Goal: Transaction & Acquisition: Subscribe to service/newsletter

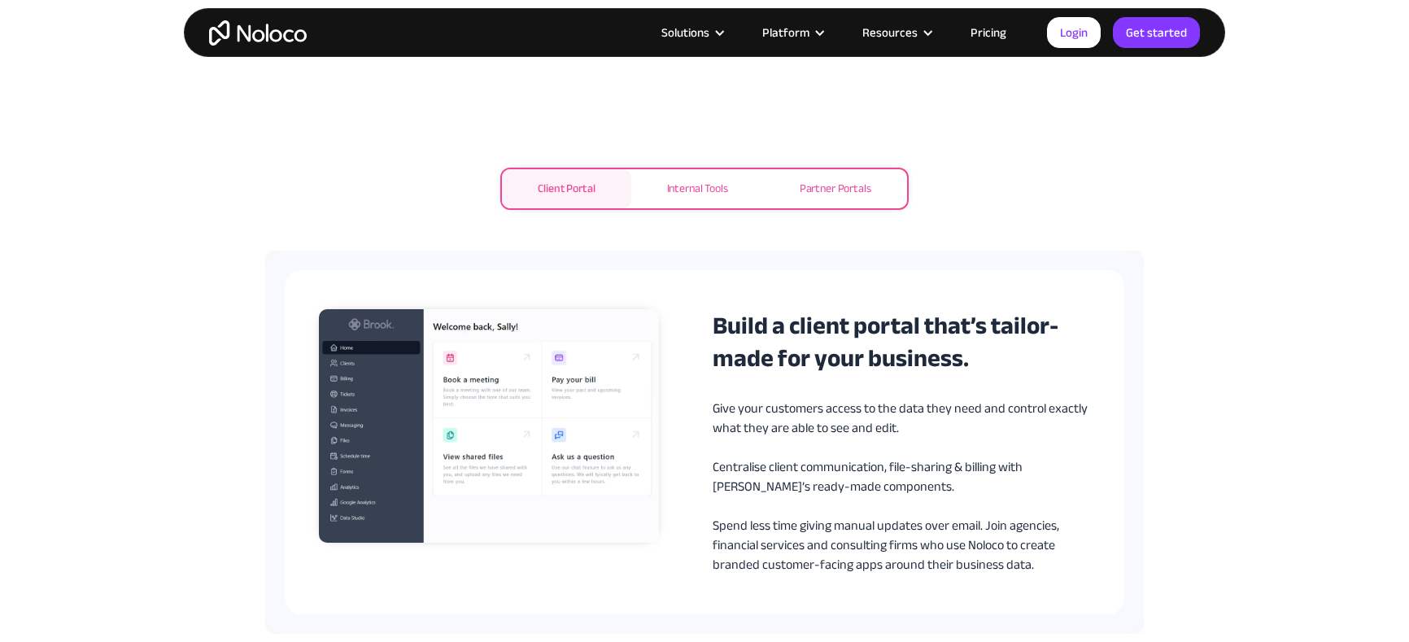
scroll to position [797, 0]
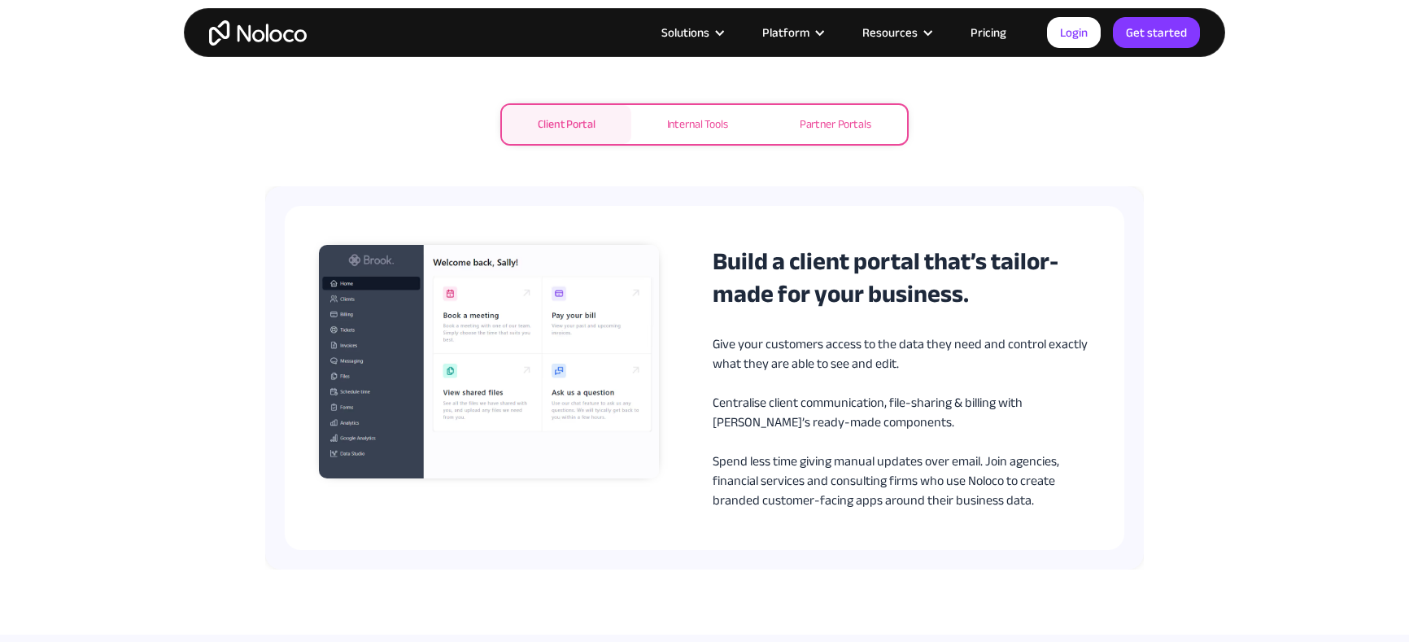
click at [711, 133] on div "Internal Tools" at bounding box center [697, 125] width 61 height 20
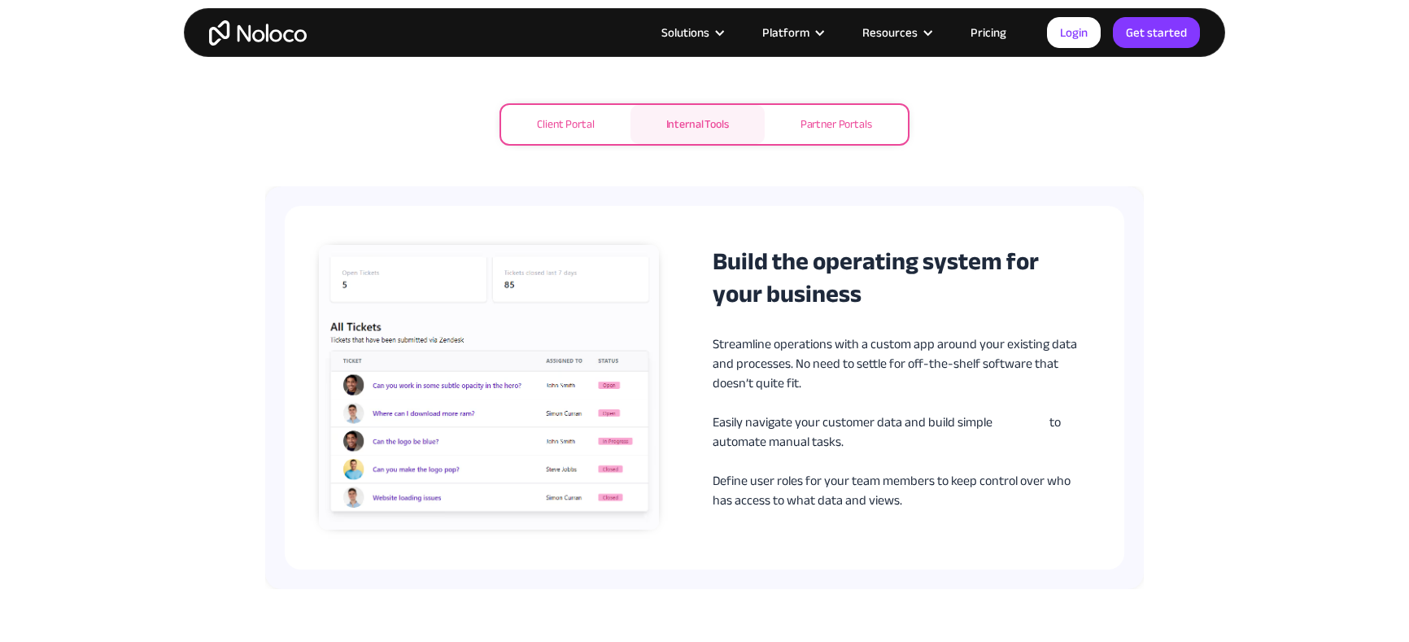
click at [820, 129] on div "Partner Portals" at bounding box center [837, 125] width 72 height 20
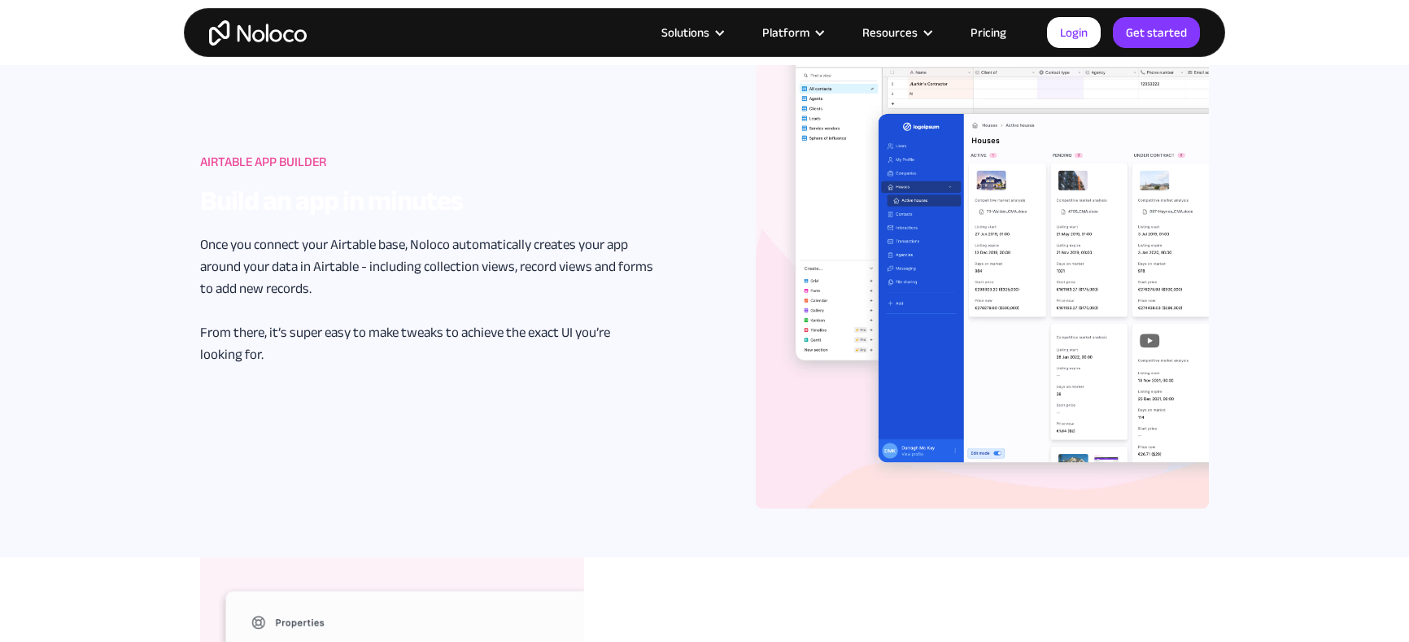
scroll to position [1459, 0]
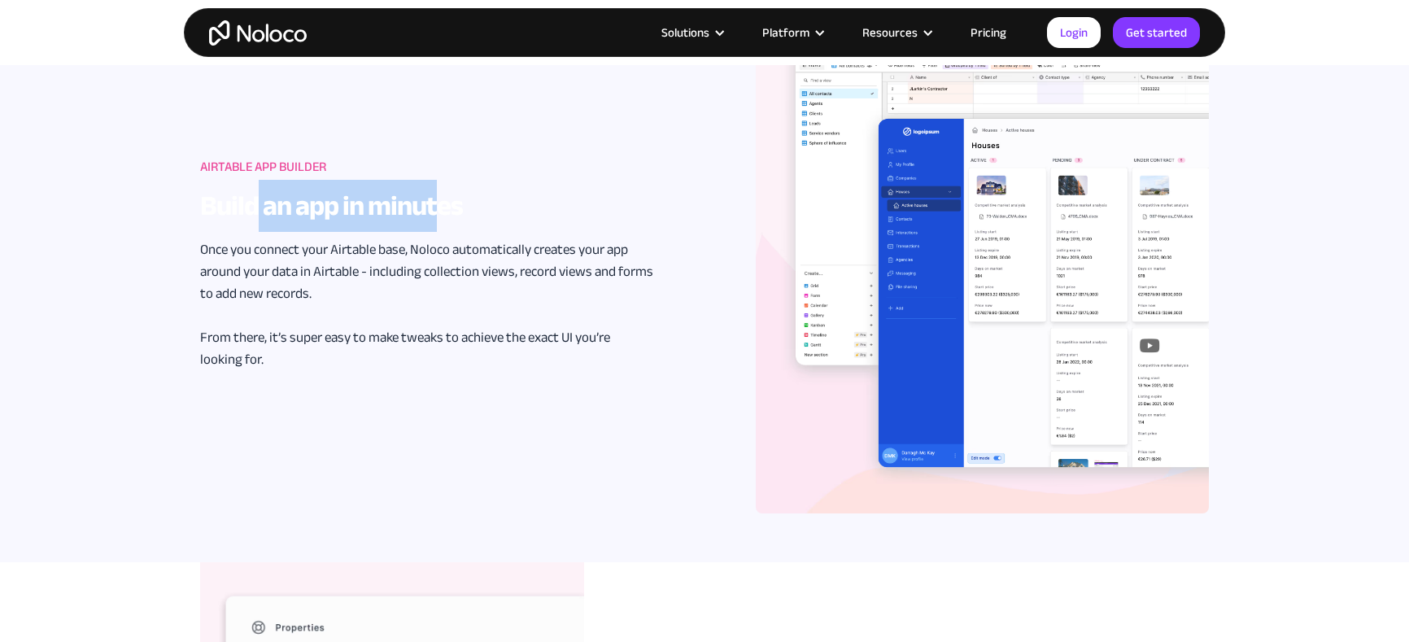
drag, startPoint x: 258, startPoint y: 199, endPoint x: 431, endPoint y: 205, distance: 173.4
click at [434, 205] on strong "Build an app in minutes" at bounding box center [331, 206] width 263 height 52
click at [491, 203] on h3 "Build an app in minutes" at bounding box center [426, 206] width 453 height 33
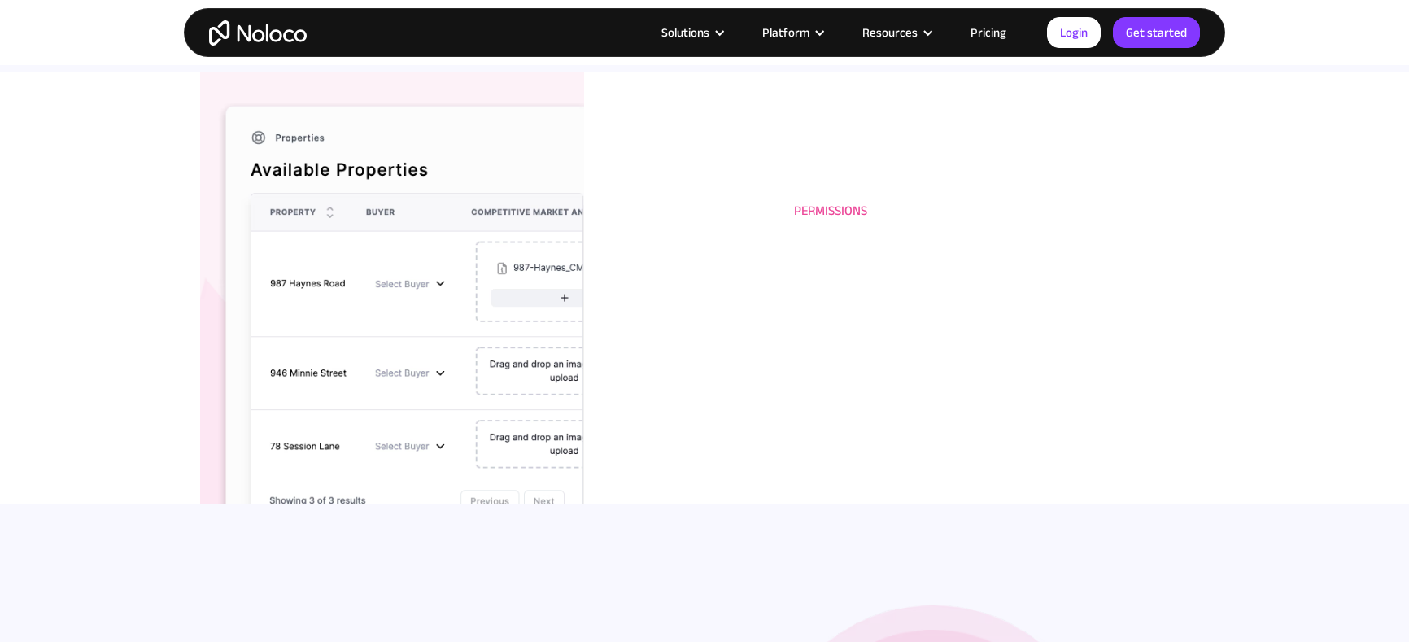
scroll to position [1952, 0]
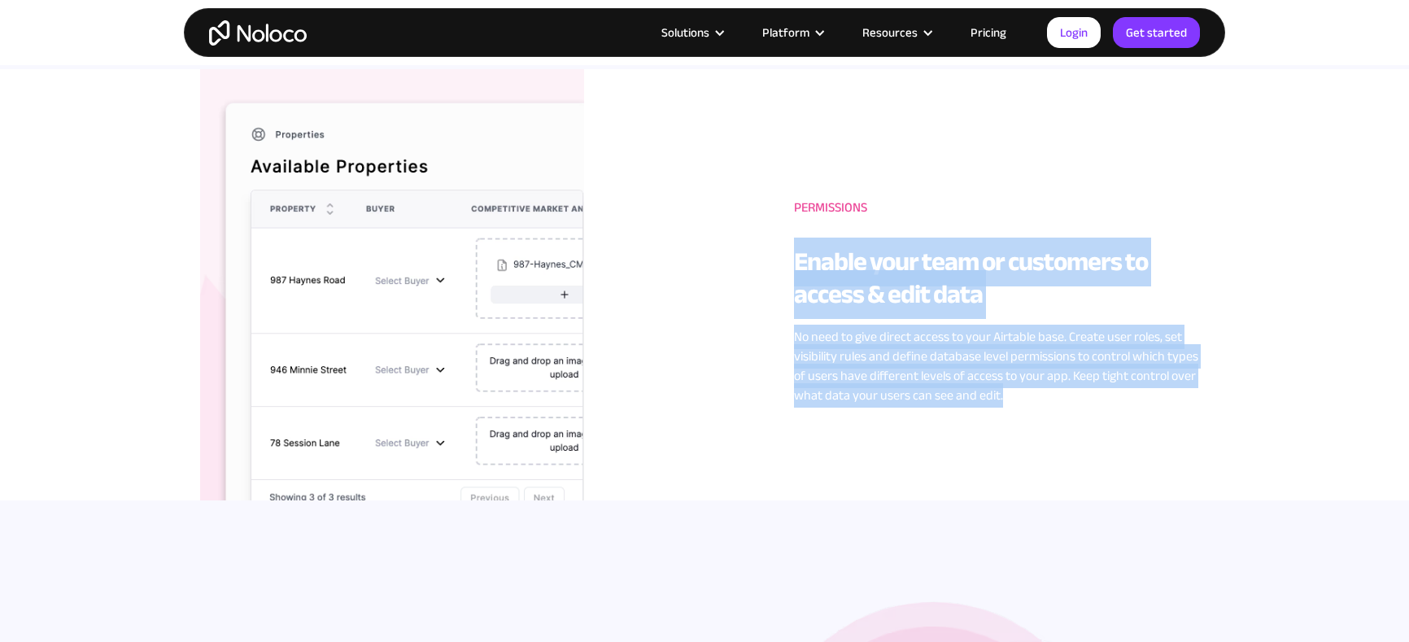
drag, startPoint x: 794, startPoint y: 233, endPoint x: 981, endPoint y: 457, distance: 292.3
click at [983, 449] on div "Permissions Enable your team or customers to access & edit data No need to give…" at bounding box center [704, 295] width 1009 height 452
click at [981, 457] on div "Permissions Enable your team or customers to access & edit data No need to give…" at bounding box center [704, 295] width 1009 height 452
drag, startPoint x: 784, startPoint y: 247, endPoint x: 1046, endPoint y: 455, distance: 334.2
click at [1038, 438] on div "Permissions Enable your team or customers to access & edit data No need to give…" at bounding box center [704, 295] width 1009 height 452
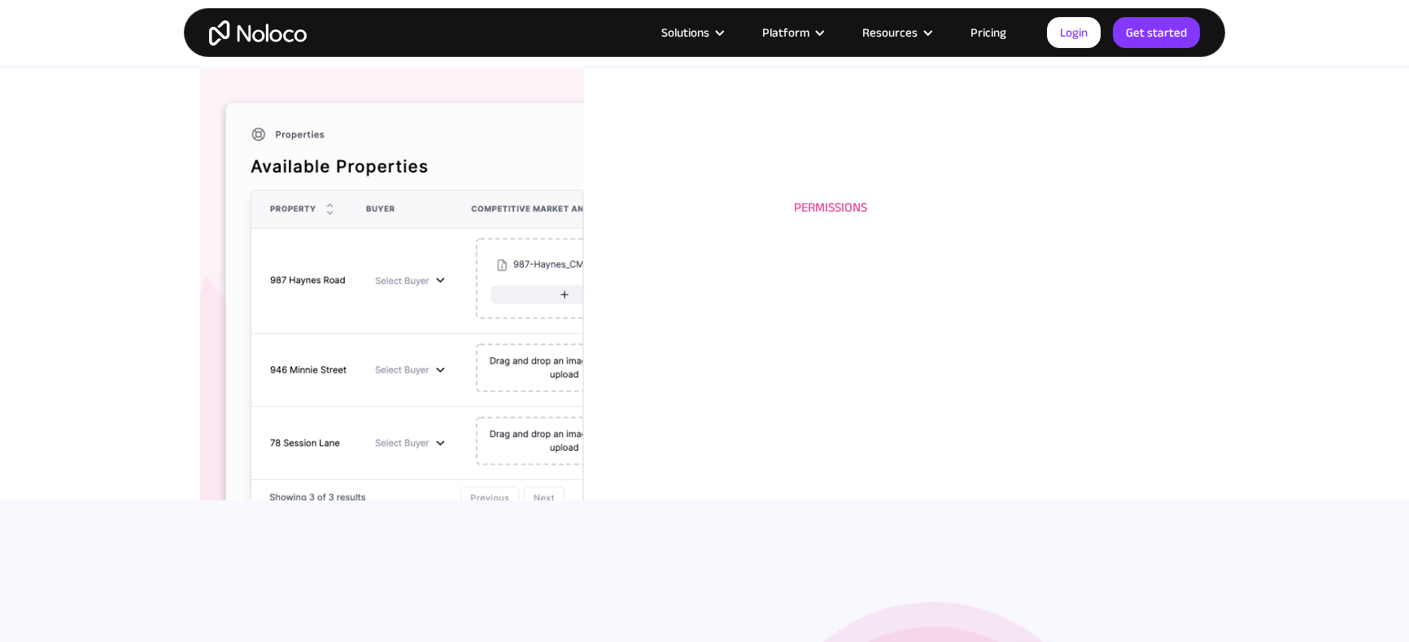
click at [948, 372] on p "No need to give direct access to your Airtable base. Create user roles, set vis…" at bounding box center [1001, 366] width 415 height 78
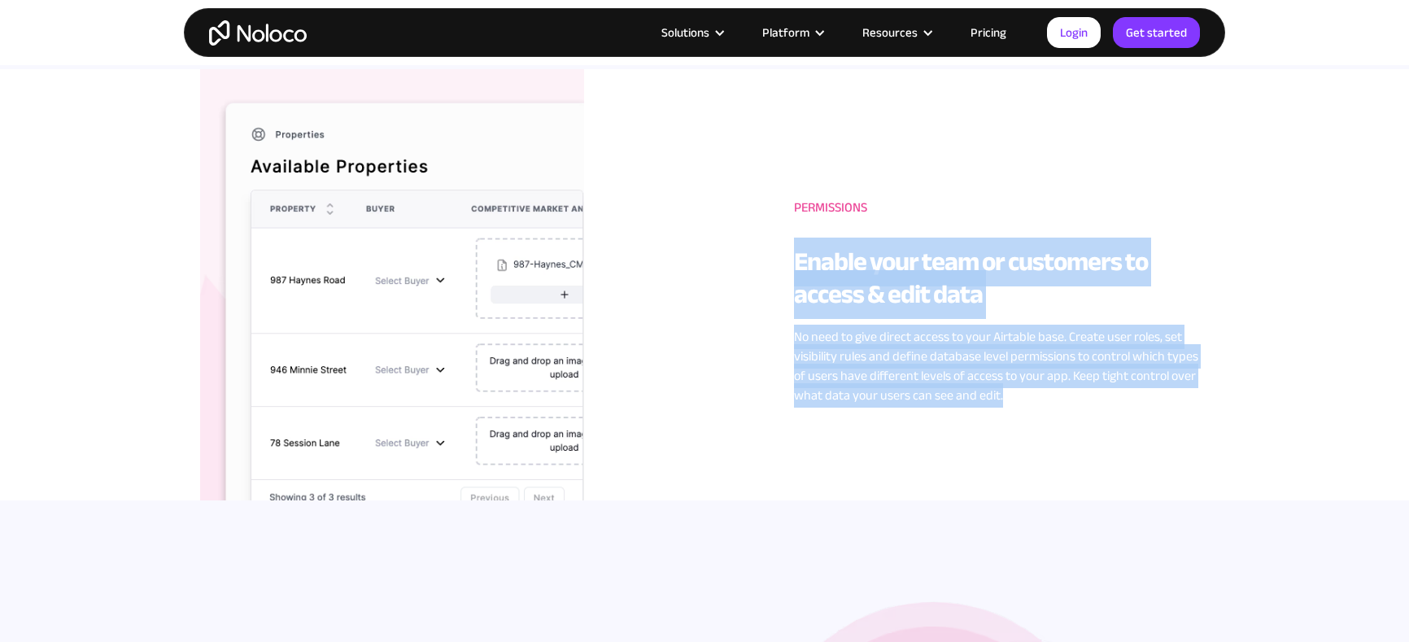
drag, startPoint x: 787, startPoint y: 264, endPoint x: 1030, endPoint y: 424, distance: 291.3
click at [1030, 424] on div "Permissions Enable your team or customers to access & edit data No need to give…" at bounding box center [704, 295] width 1009 height 452
click at [981, 389] on p "No need to give direct access to your Airtable base. Create user roles, set vis…" at bounding box center [1001, 366] width 415 height 78
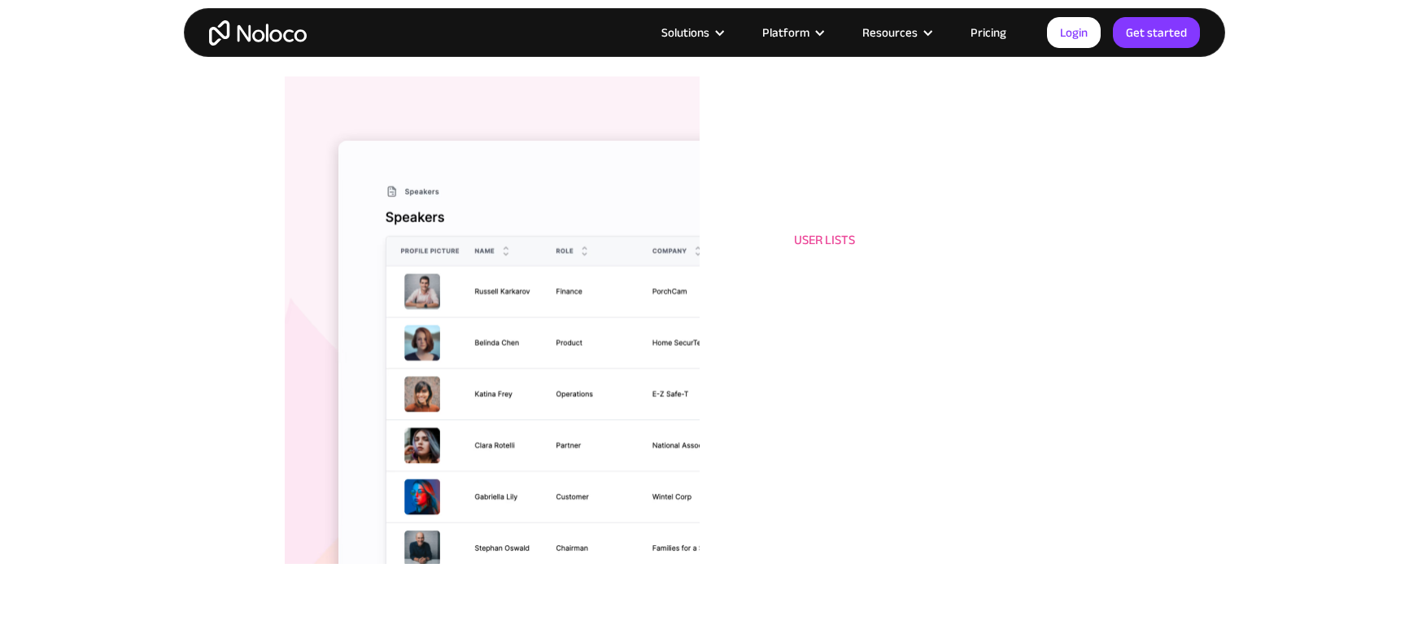
scroll to position [3007, 0]
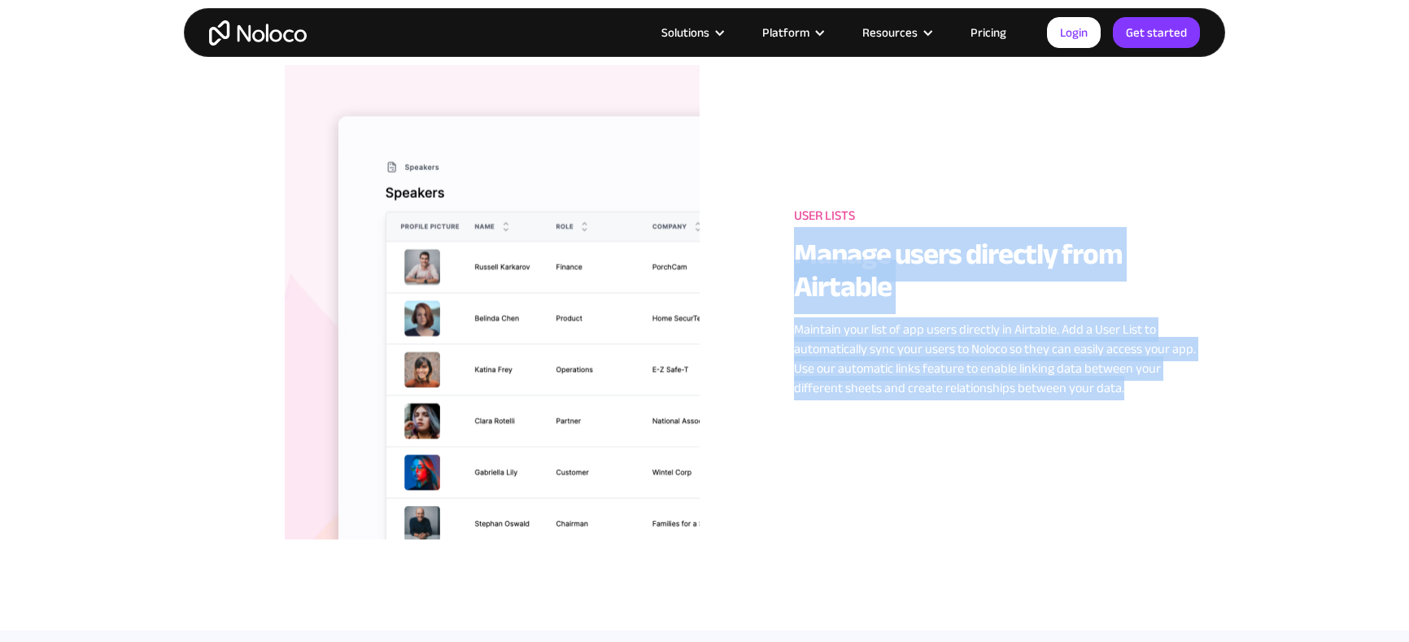
drag, startPoint x: 803, startPoint y: 270, endPoint x: 1056, endPoint y: 553, distance: 379.8
click at [1057, 553] on div "User Lists Manage users directly from Airtable Maintain your list of app users …" at bounding box center [704, 312] width 1041 height 521
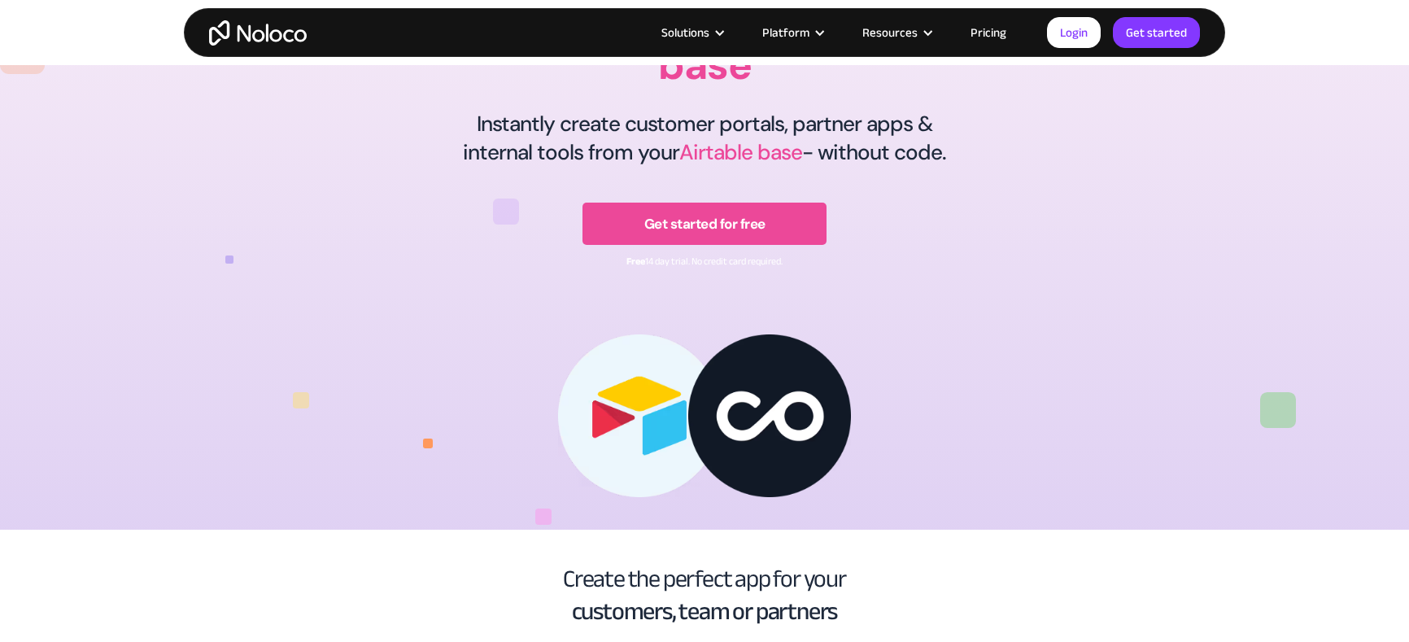
scroll to position [0, 0]
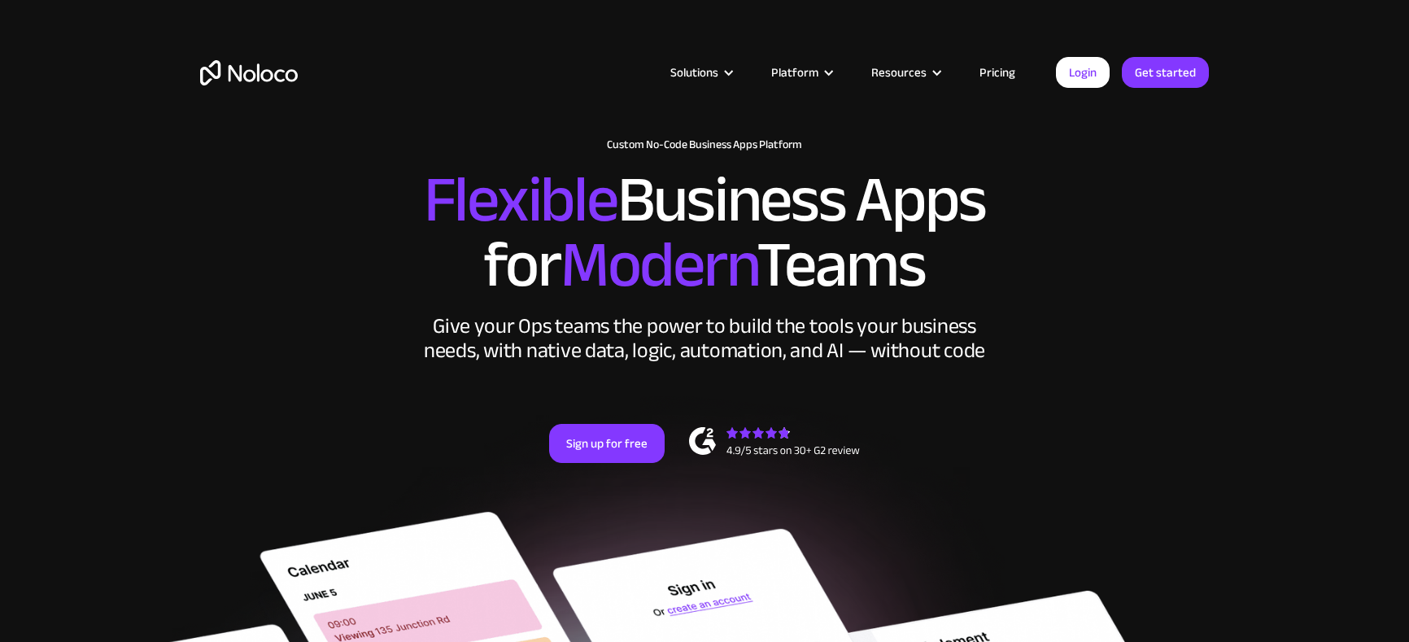
click at [1011, 72] on link "Pricing" at bounding box center [997, 72] width 76 height 21
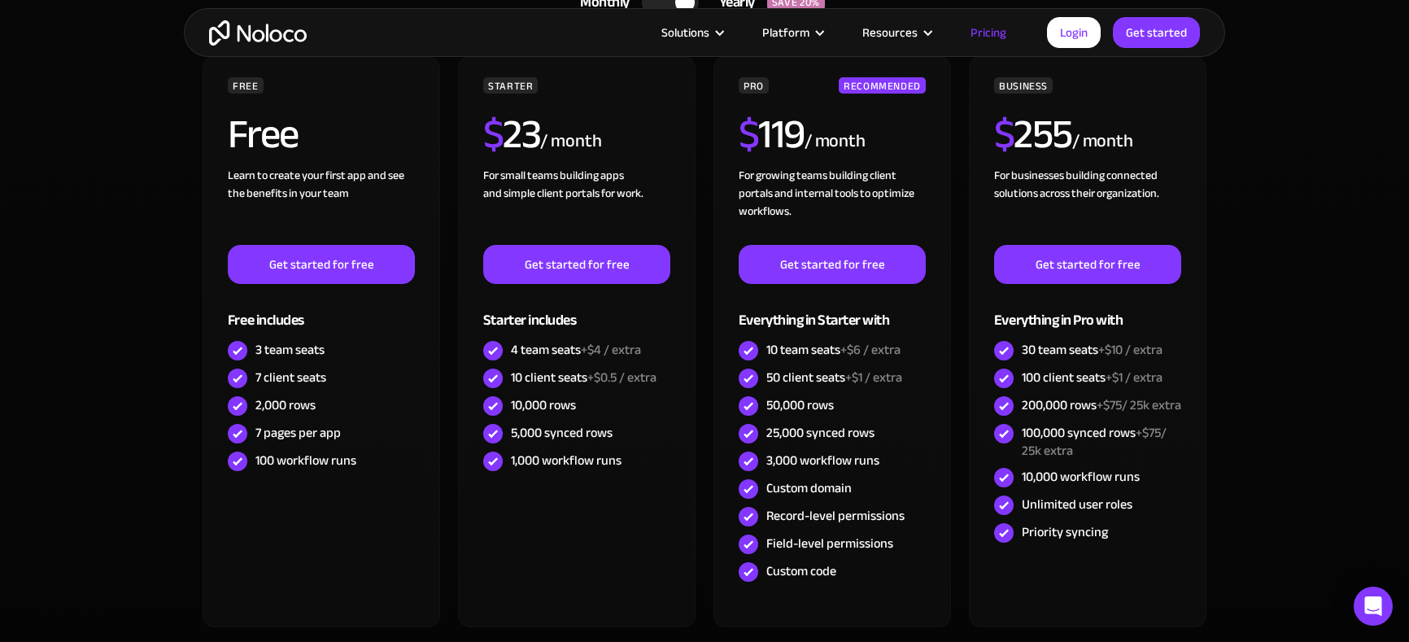
scroll to position [489, 0]
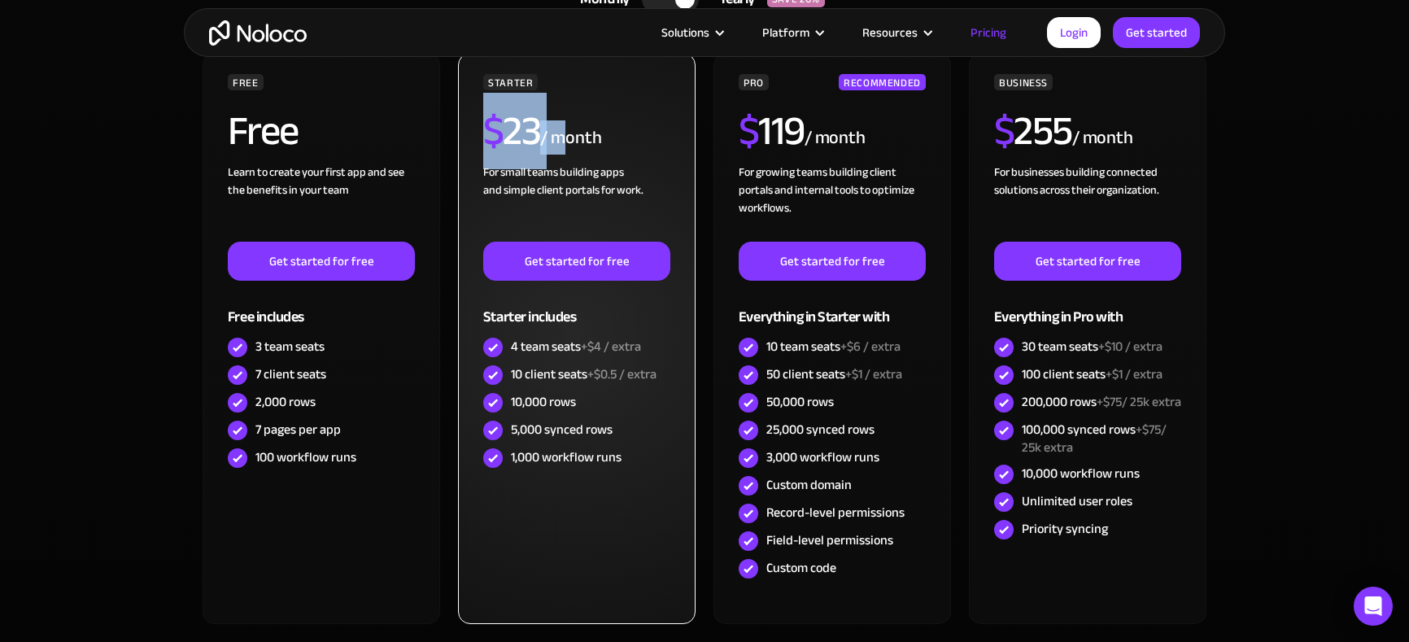
drag, startPoint x: 482, startPoint y: 134, endPoint x: 569, endPoint y: 147, distance: 88.0
click at [569, 147] on div "STARTER $ 23 / month For small teams building apps and simple client portals fo…" at bounding box center [577, 338] width 238 height 571
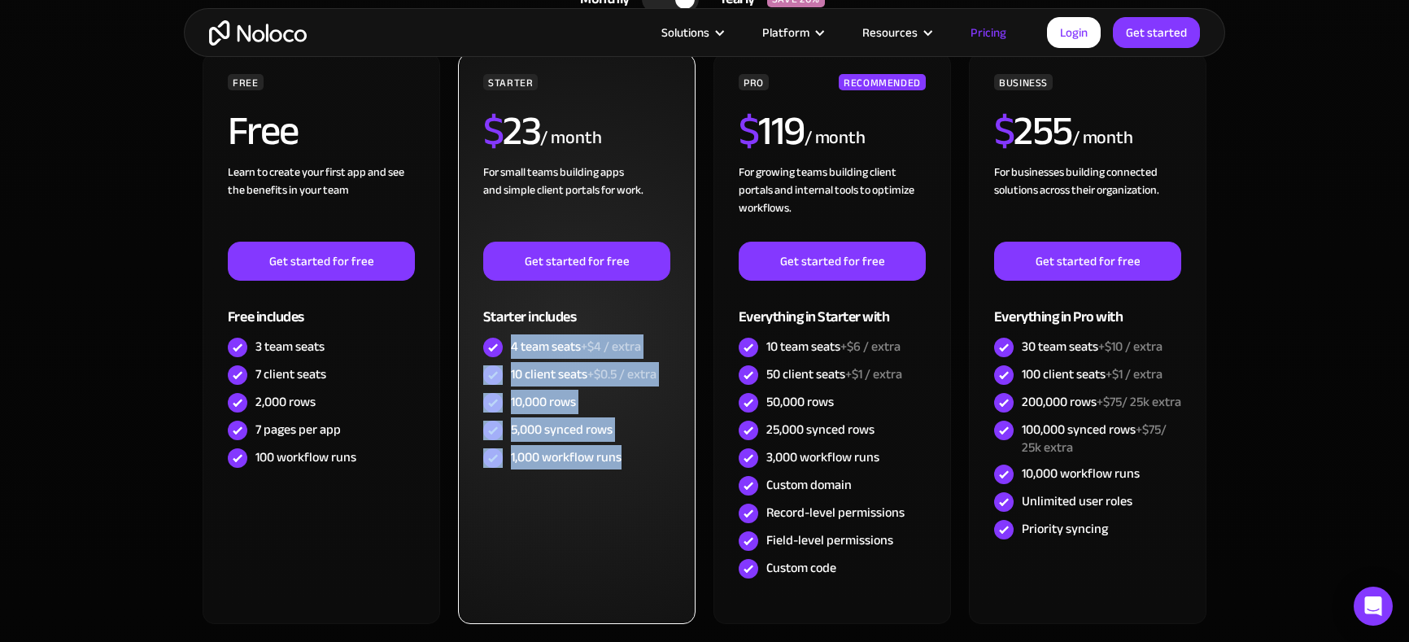
drag, startPoint x: 511, startPoint y: 347, endPoint x: 623, endPoint y: 562, distance: 243.1
click at [627, 564] on div "STARTER $ 23 / month For small teams building apps and simple client portals fo…" at bounding box center [577, 338] width 238 height 571
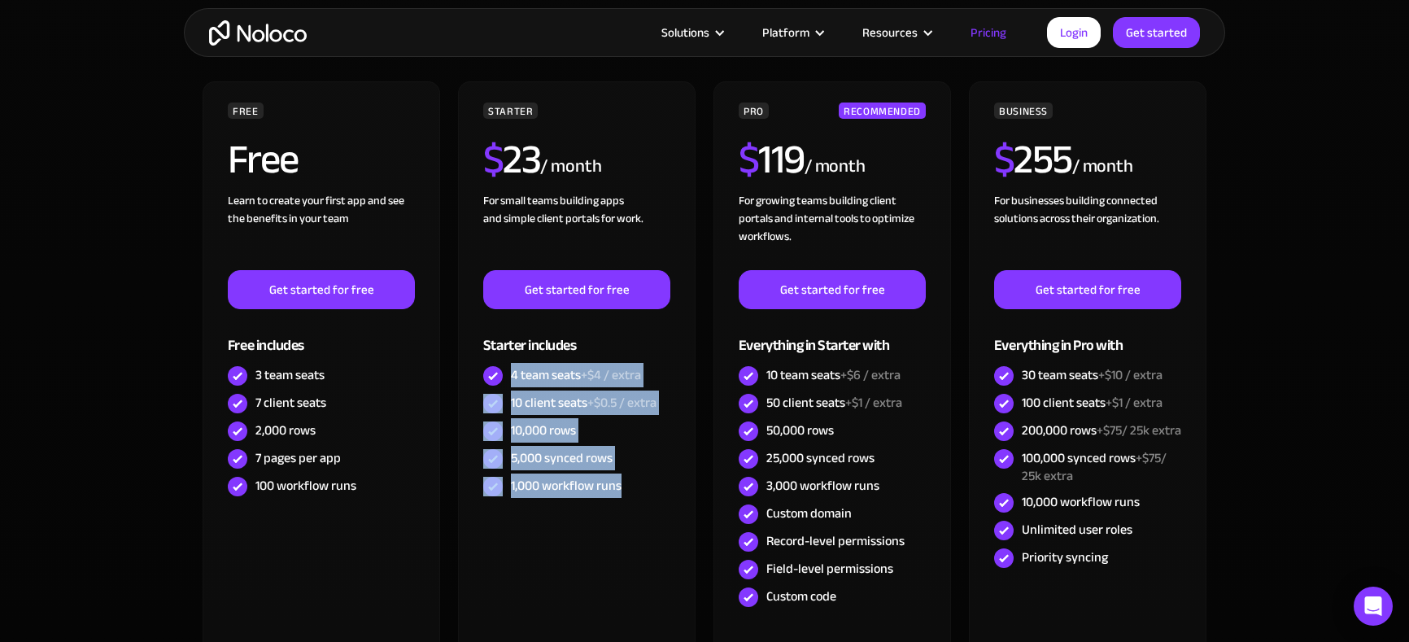
scroll to position [463, 0]
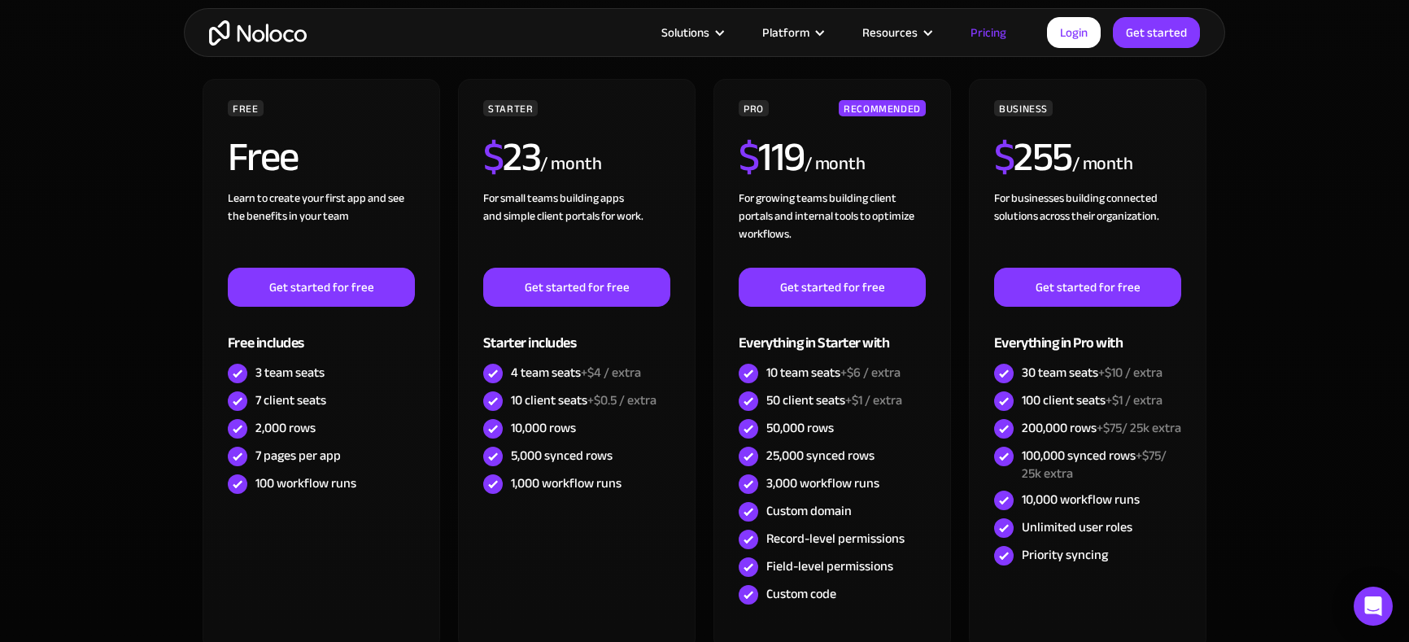
click at [1286, 488] on section "CHOOSE YOUR PLAN Monthly Yearly SAVE 20% Monthly Yearly SAVE 20% FREE Free Lear…" at bounding box center [704, 366] width 1409 height 838
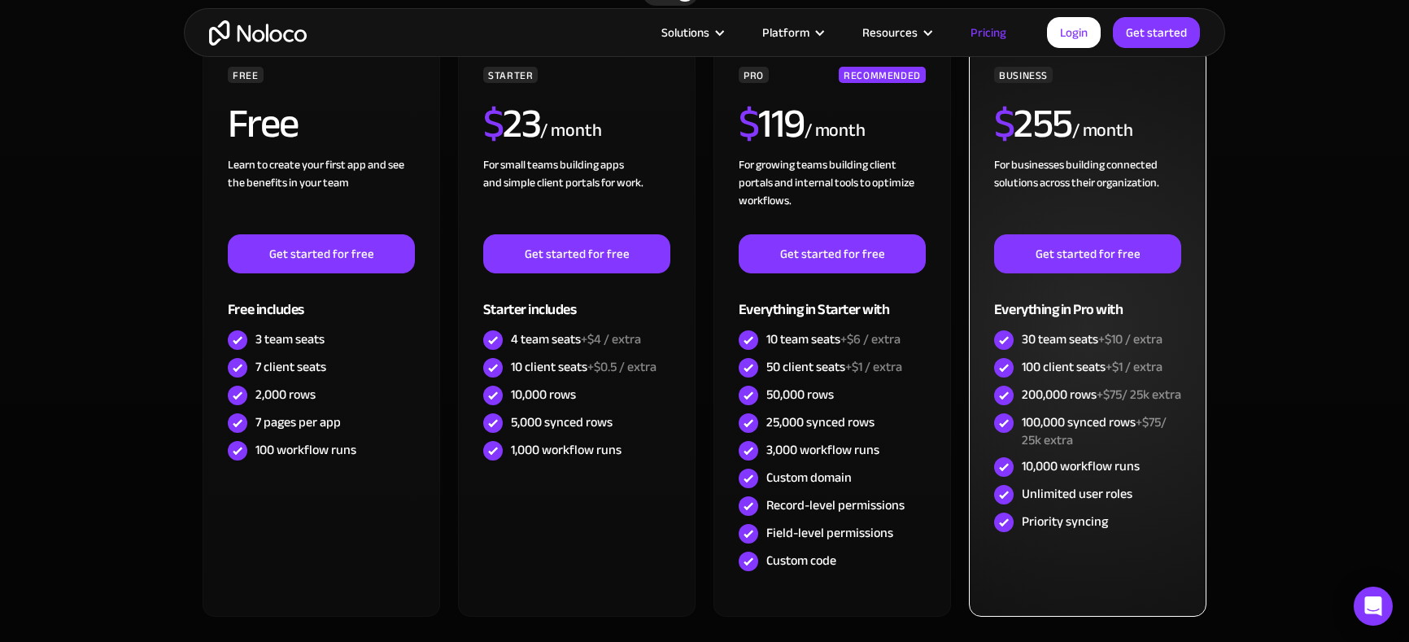
scroll to position [498, 0]
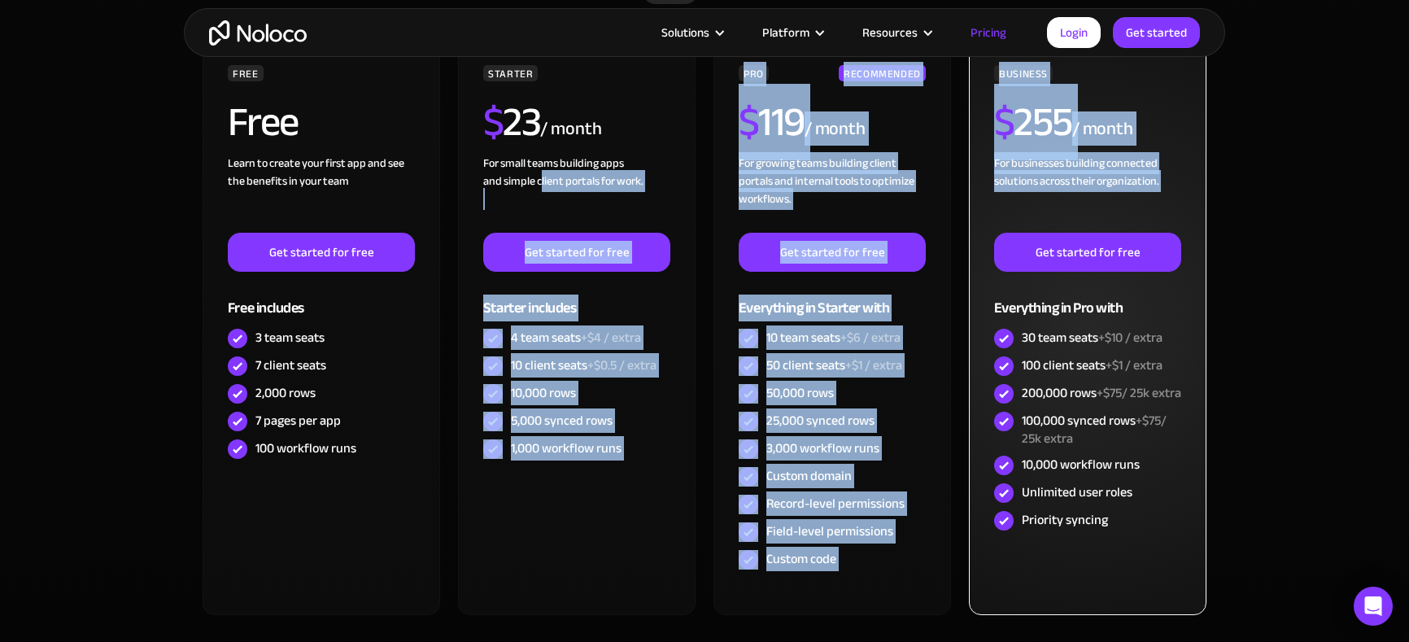
drag, startPoint x: 543, startPoint y: 190, endPoint x: 1132, endPoint y: 202, distance: 589.2
click at [1132, 202] on div "FREE Free Learn to create your first app and see the benefits in your team ‍ Ge…" at bounding box center [704, 336] width 1009 height 584
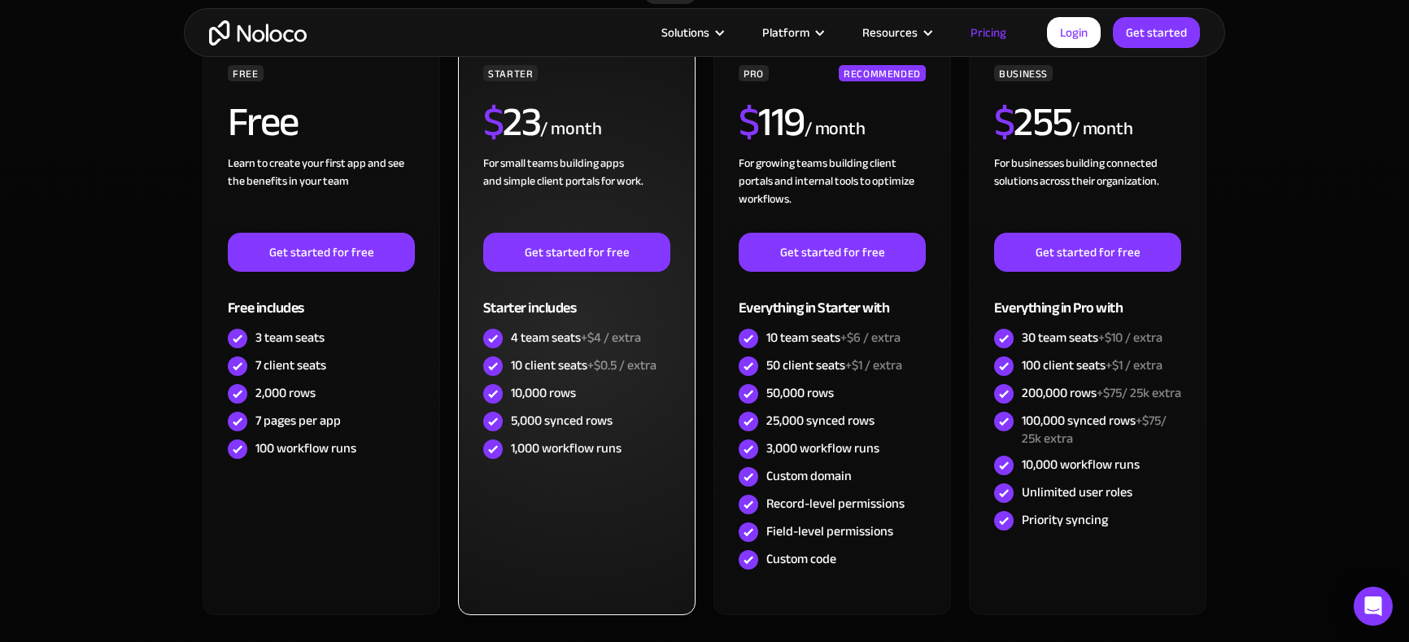
click at [548, 215] on div "For small teams building apps and simple client portals for work. ‍" at bounding box center [576, 194] width 187 height 78
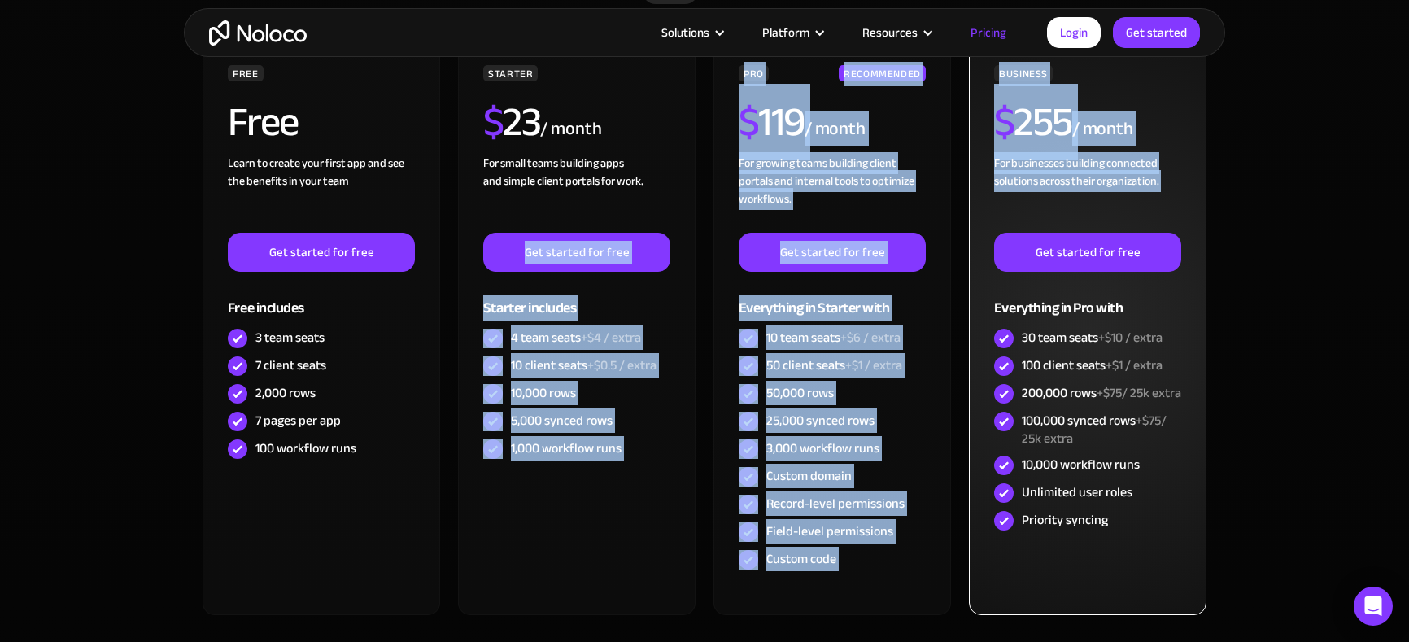
drag, startPoint x: 559, startPoint y: 207, endPoint x: 1063, endPoint y: 208, distance: 503.7
click at [1063, 208] on div "FREE Free Learn to create your first app and see the benefits in your team ‍ Ge…" at bounding box center [704, 336] width 1009 height 584
click at [1063, 208] on div "For businesses building connected solutions across their organization. ‍" at bounding box center [1087, 194] width 187 height 78
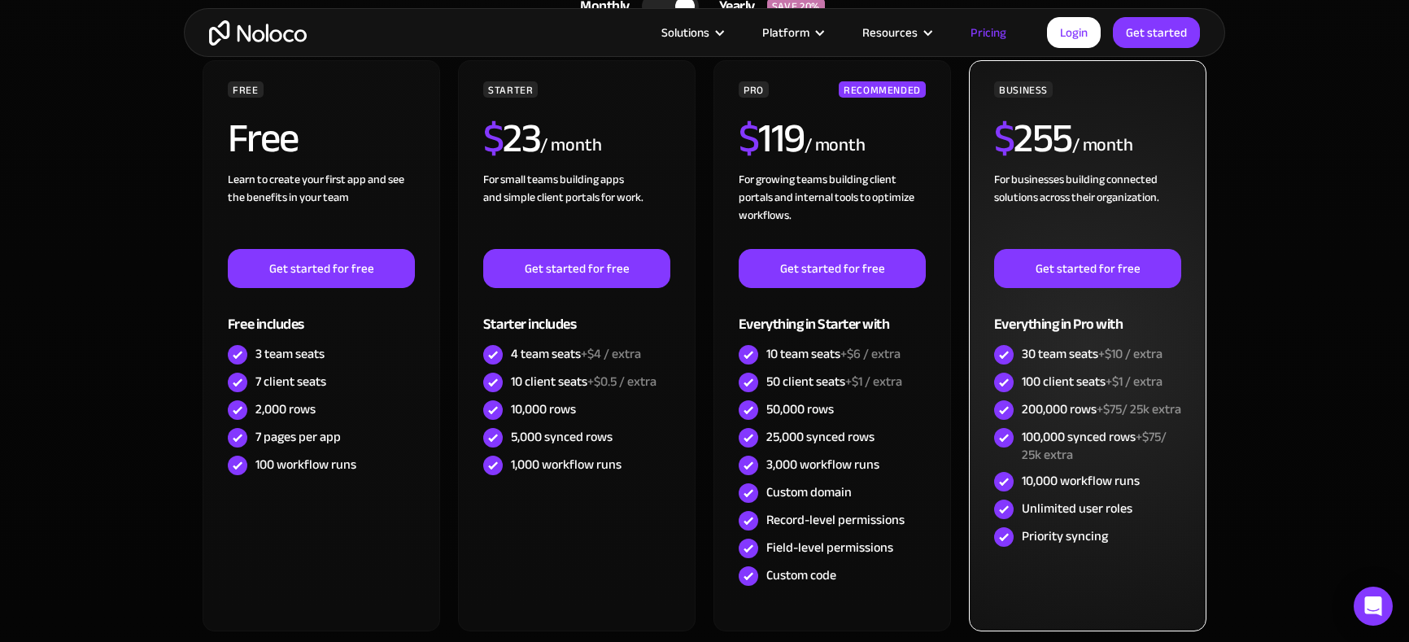
scroll to position [472, 0]
